Goal: Transaction & Acquisition: Purchase product/service

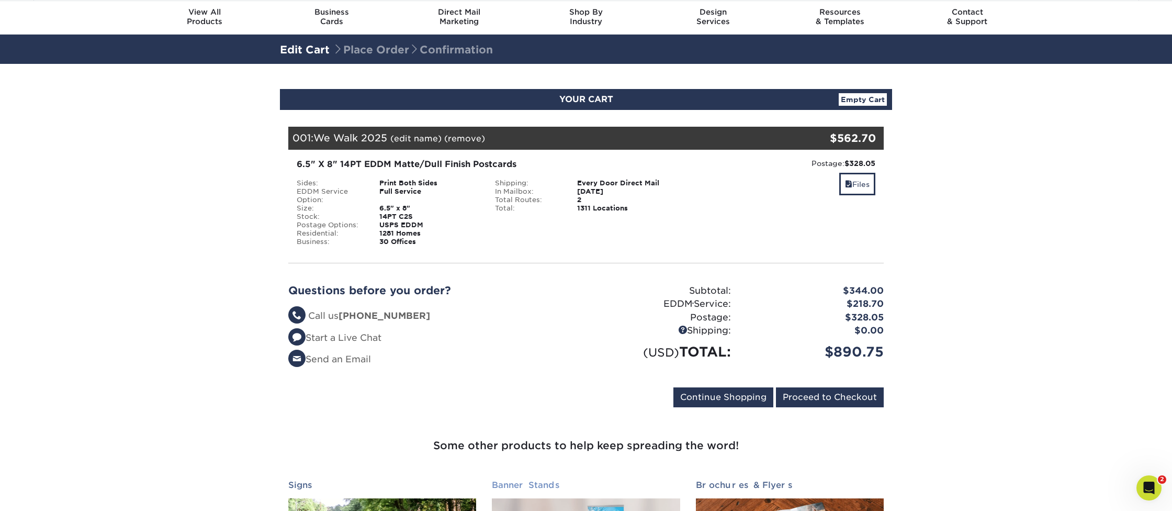
scroll to position [33, 0]
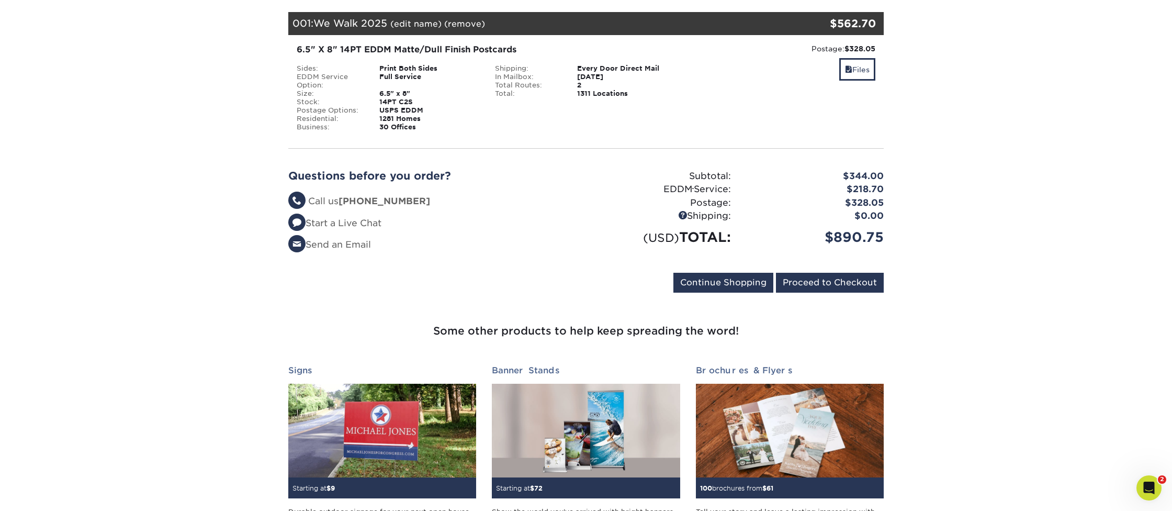
scroll to position [149, 0]
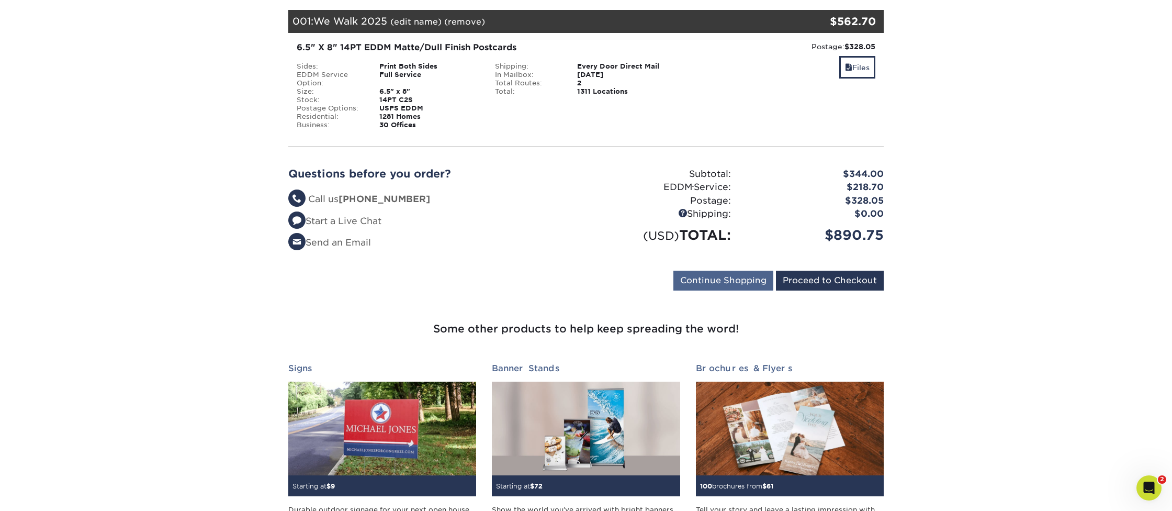
click at [704, 278] on input "Continue Shopping" at bounding box center [724, 281] width 100 height 20
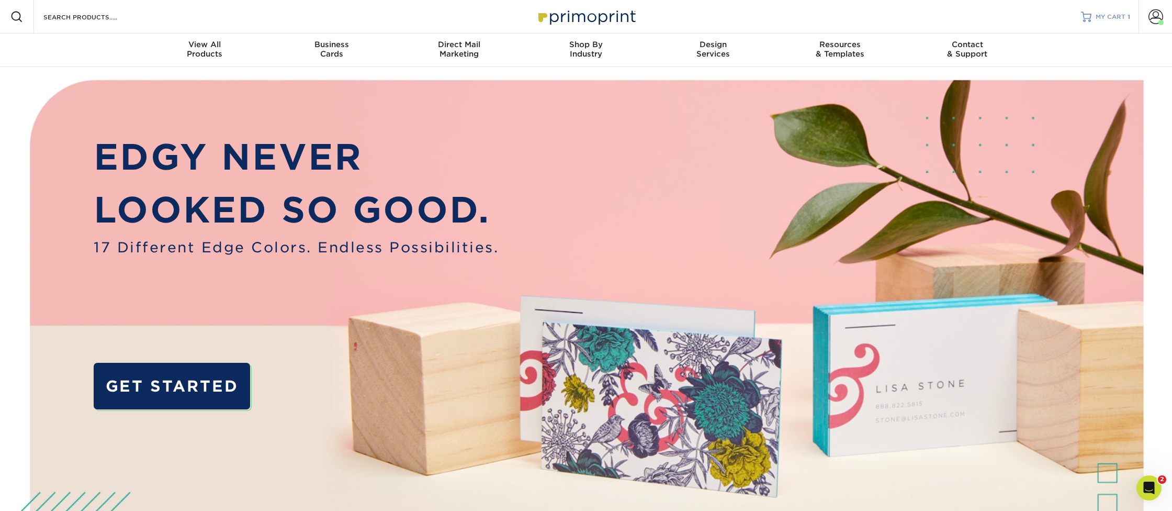
click at [1097, 15] on span "MY CART" at bounding box center [1111, 17] width 30 height 9
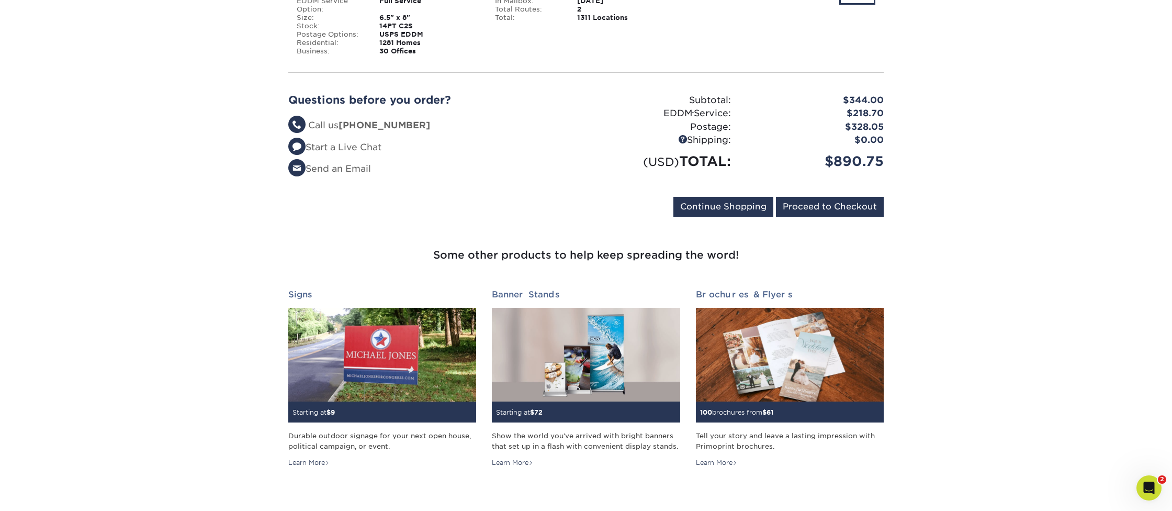
scroll to position [230, 0]
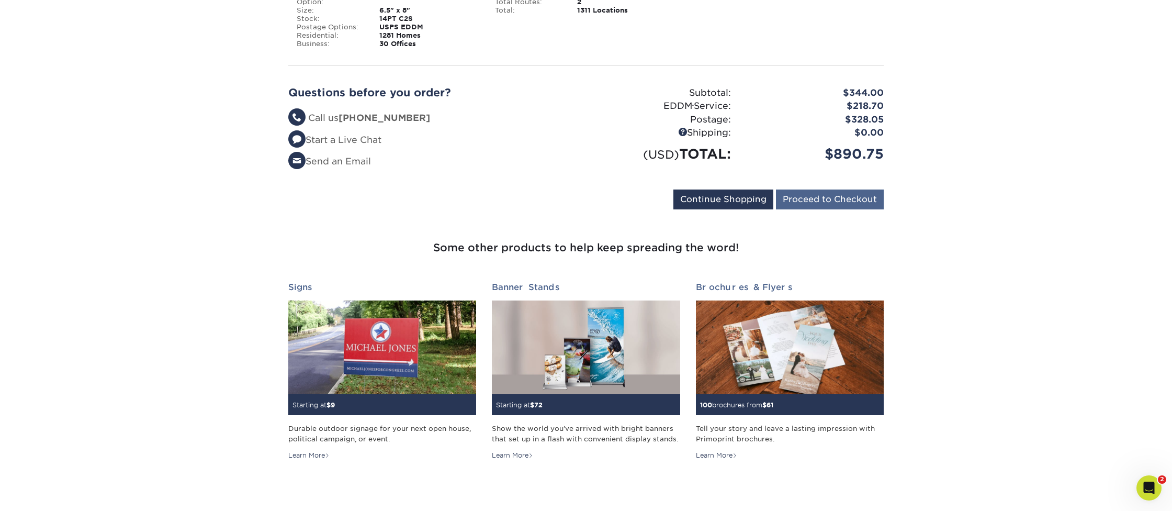
click at [824, 201] on input "Proceed to Checkout" at bounding box center [830, 199] width 108 height 20
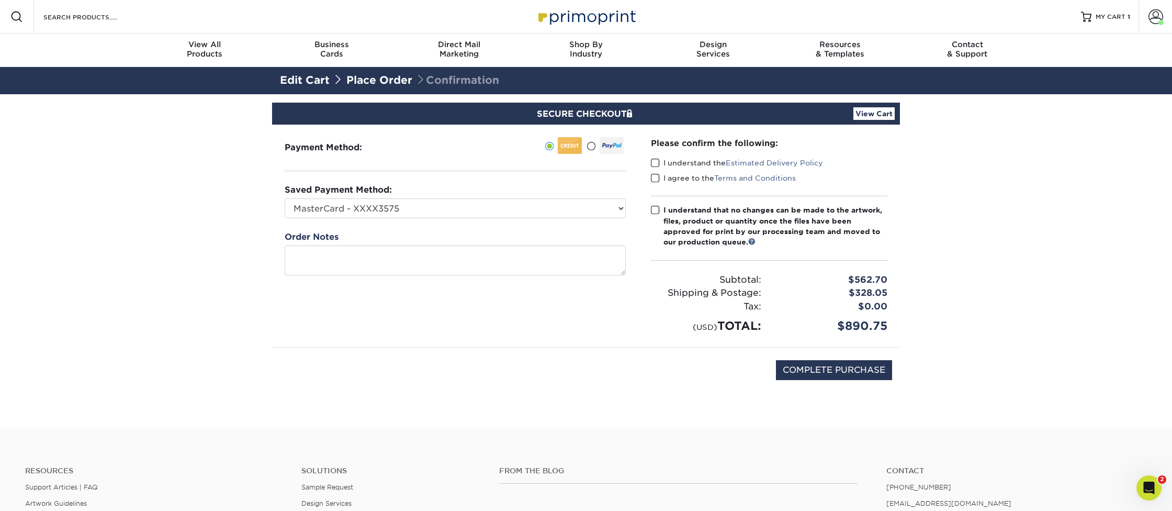
click at [881, 115] on link "View Cart" at bounding box center [874, 113] width 41 height 13
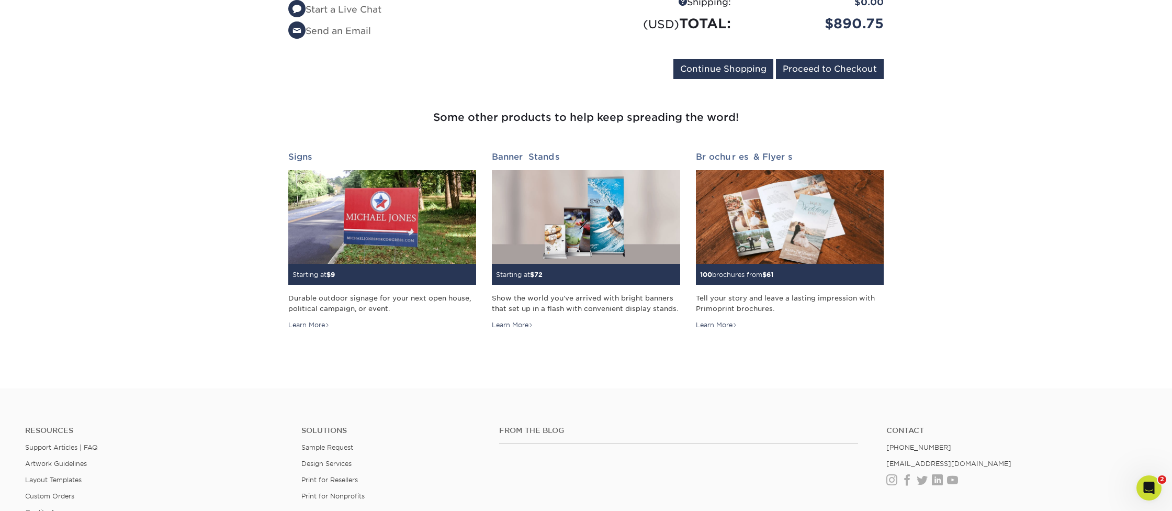
scroll to position [368, 0]
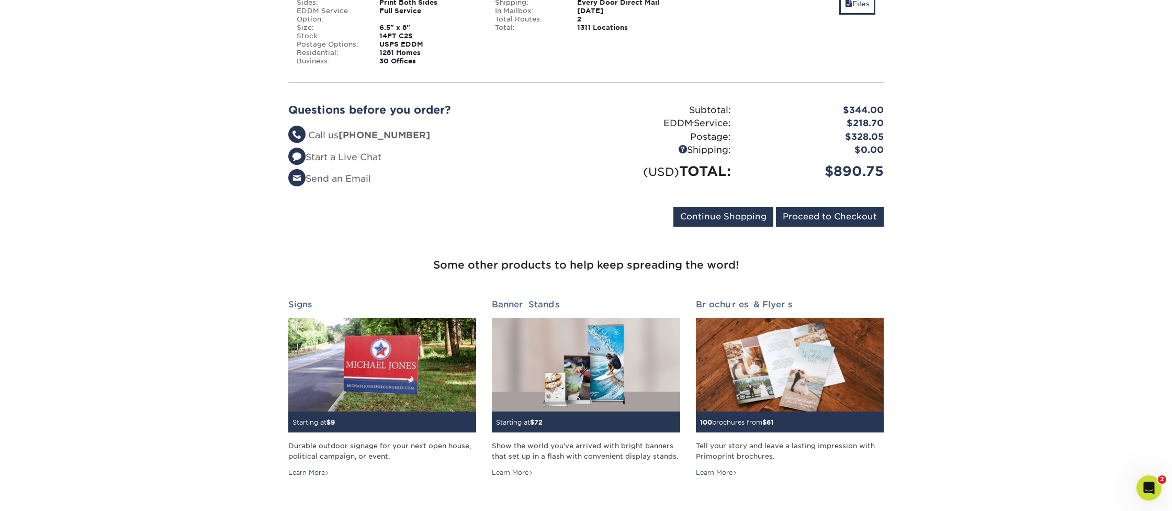
scroll to position [215, 0]
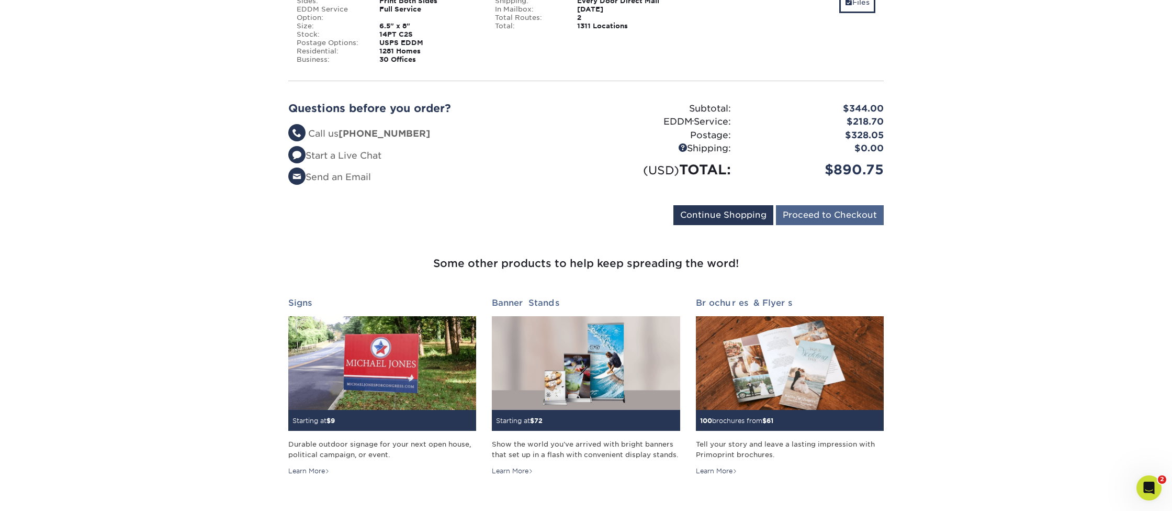
click at [822, 214] on input "Proceed to Checkout" at bounding box center [830, 215] width 108 height 20
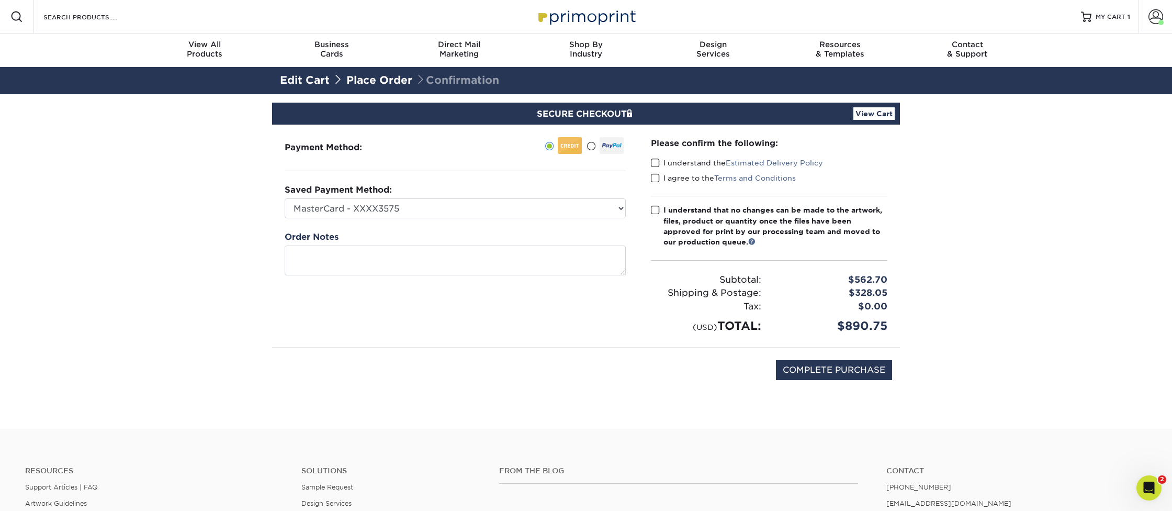
click at [306, 80] on link "Edit Cart" at bounding box center [305, 80] width 50 height 13
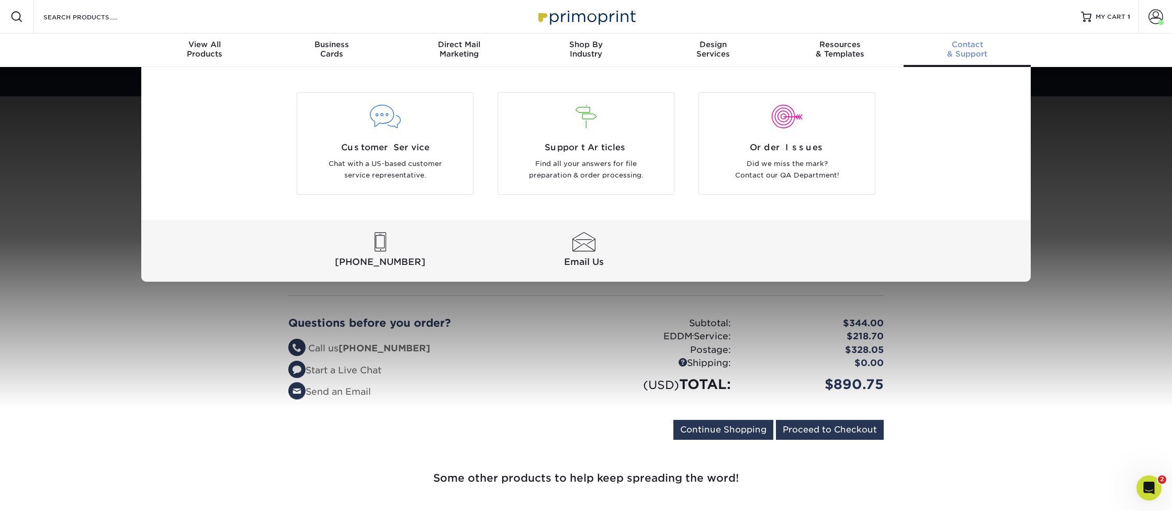
click at [1090, 170] on div "Customer Service Chat with a US-based customer service representative. Support …" at bounding box center [586, 174] width 1172 height 215
click at [1086, 119] on div "Customer Service Chat with a US-based customer service representative. Support …" at bounding box center [586, 174] width 1172 height 215
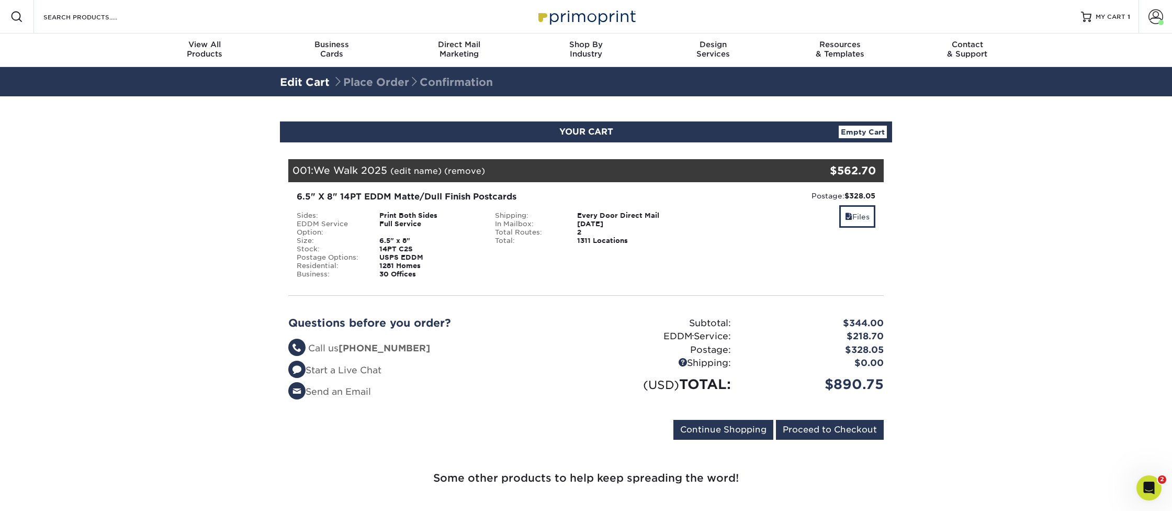
click at [579, 237] on div "2" at bounding box center [627, 232] width 116 height 8
click at [864, 211] on link "Files" at bounding box center [857, 216] width 36 height 23
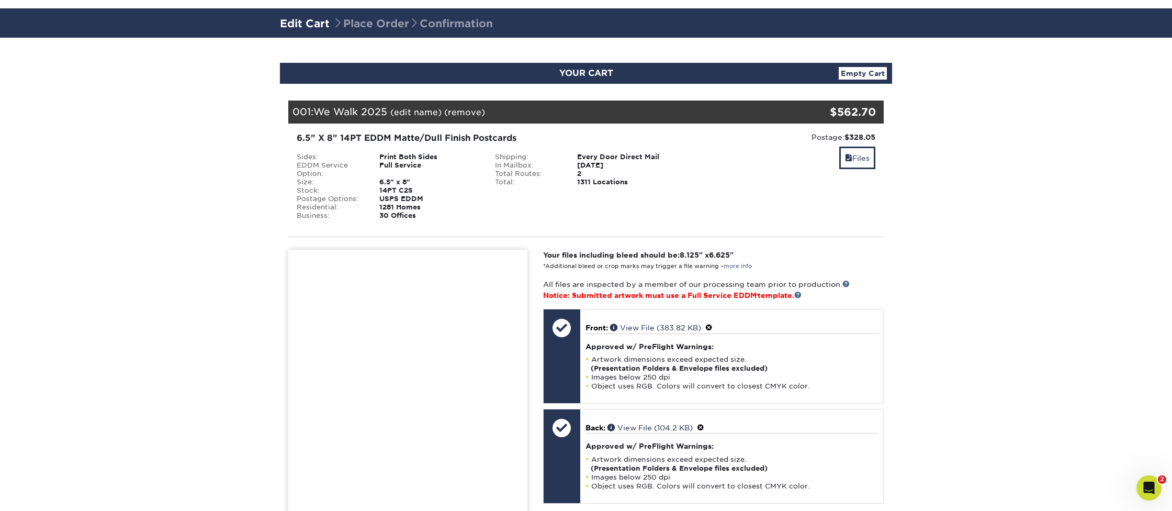
scroll to position [59, 0]
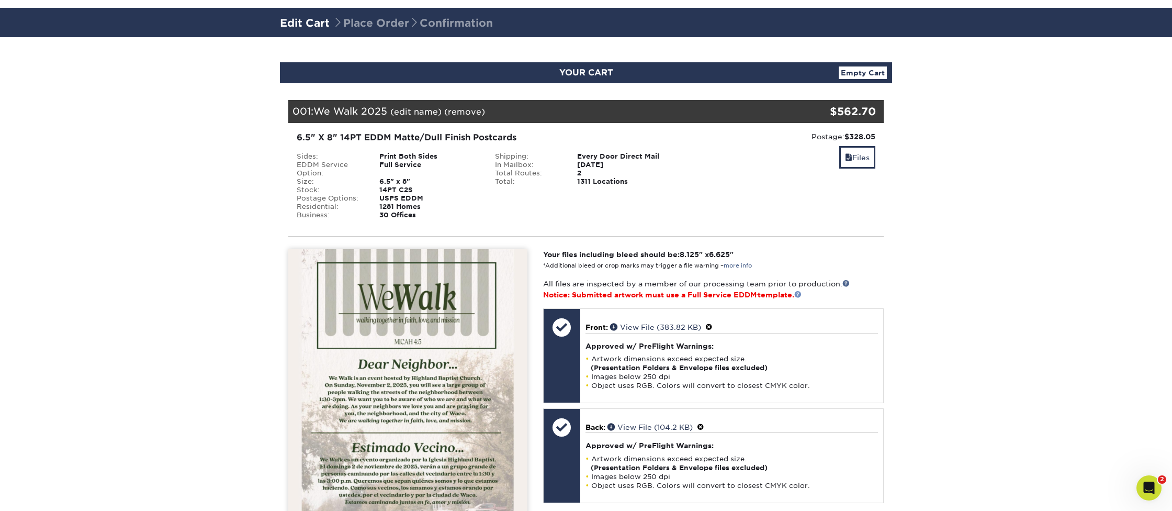
click at [802, 293] on link at bounding box center [797, 293] width 7 height 7
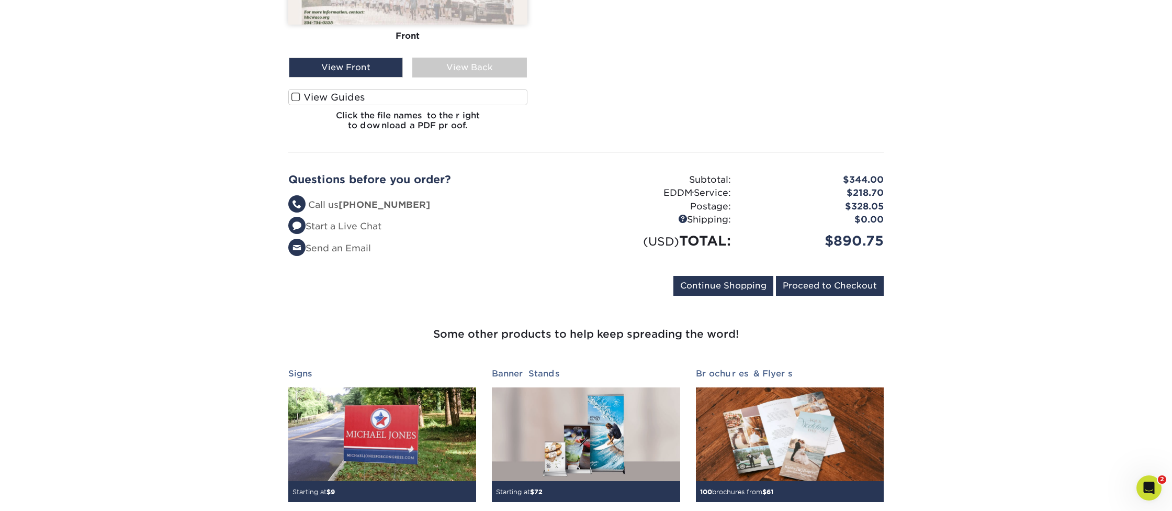
scroll to position [578, 0]
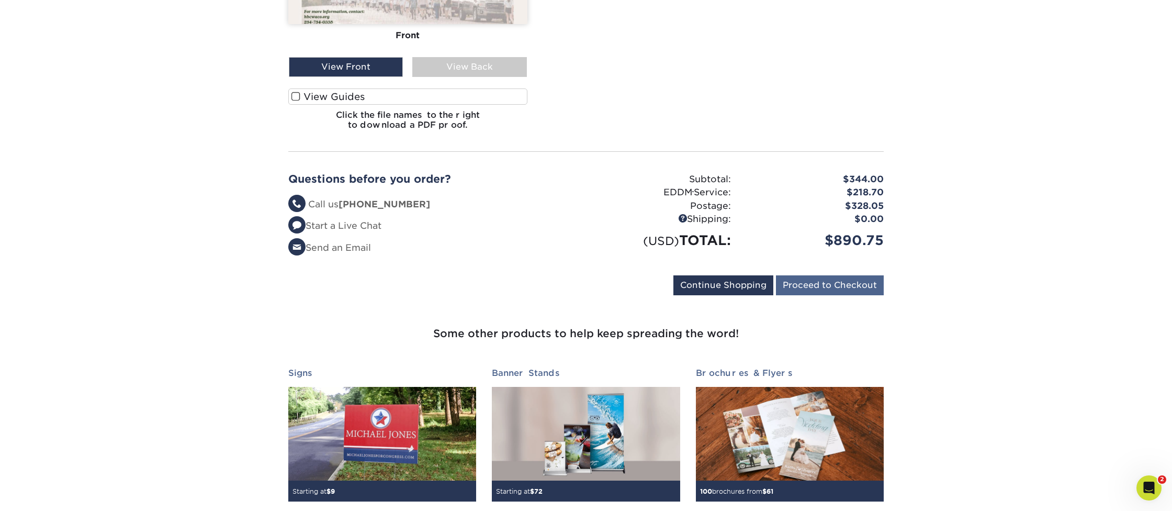
click at [831, 285] on input "Proceed to Checkout" at bounding box center [830, 285] width 108 height 20
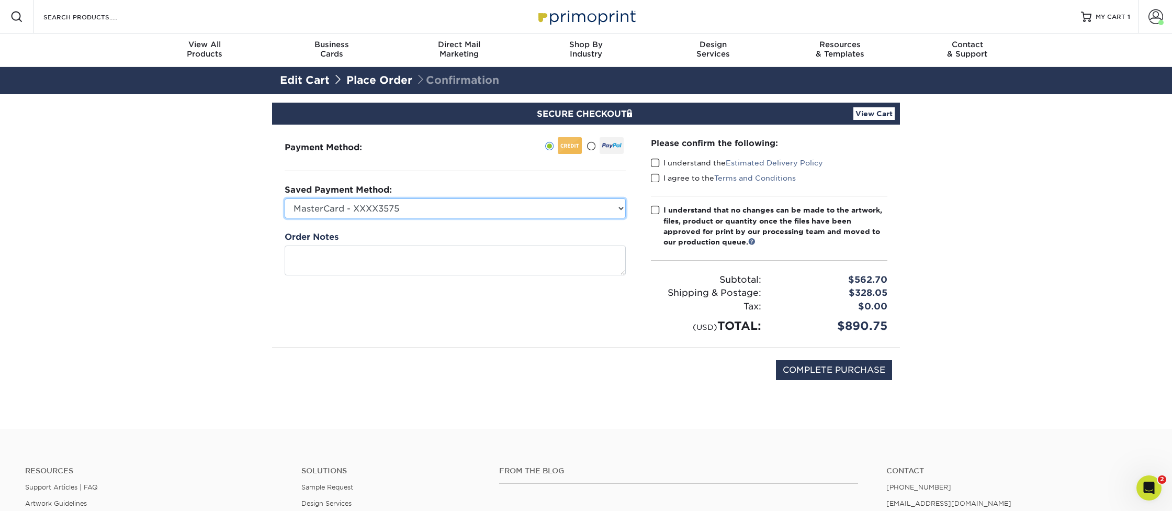
select select "71348"
click at [657, 161] on span at bounding box center [655, 163] width 9 height 10
click at [0, 0] on input "I understand the Estimated Delivery Policy" at bounding box center [0, 0] width 0 height 0
click at [654, 178] on span at bounding box center [655, 178] width 9 height 10
click at [0, 0] on input "I agree to the Terms and Conditions" at bounding box center [0, 0] width 0 height 0
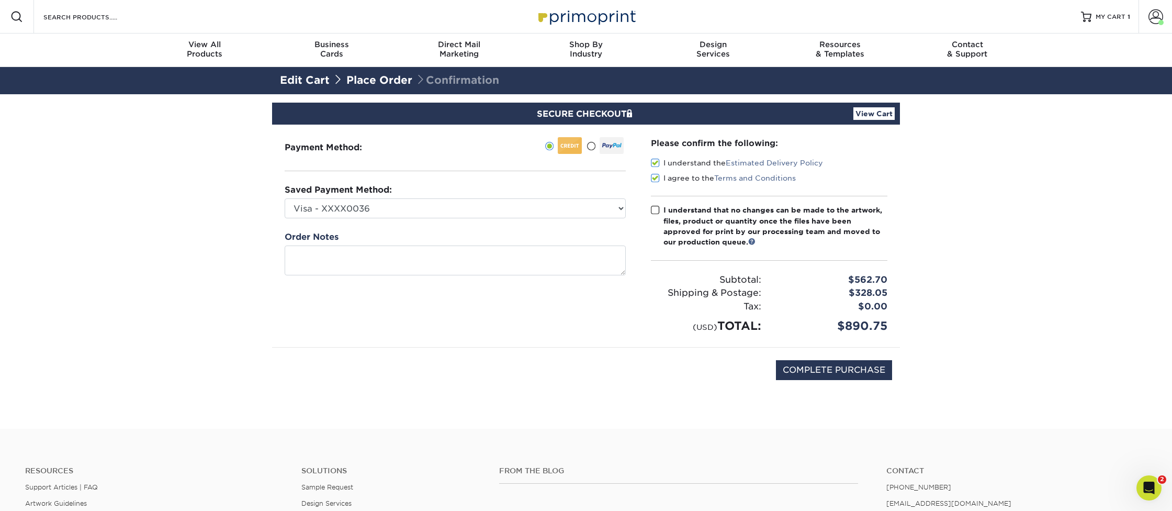
click at [653, 210] on span at bounding box center [655, 210] width 9 height 10
click at [0, 0] on input "I understand that no changes can be made to the artwork, files, product or quan…" at bounding box center [0, 0] width 0 height 0
click at [838, 368] on input "COMPLETE PURCHASE" at bounding box center [834, 370] width 116 height 20
type input "PROCESSING, PLEASE WAIT..."
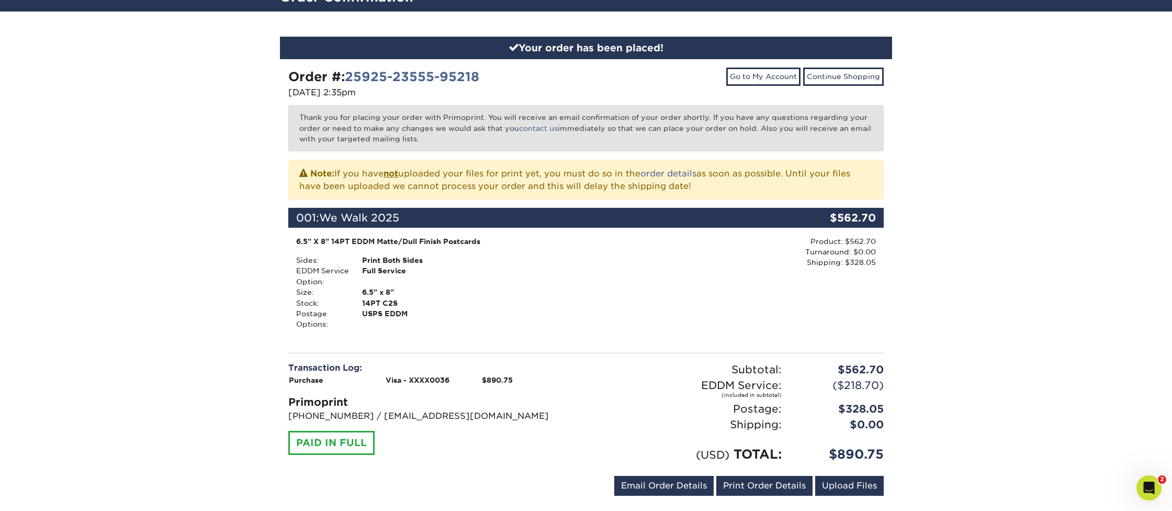
scroll to position [83, 0]
